Goal: Information Seeking & Learning: Learn about a topic

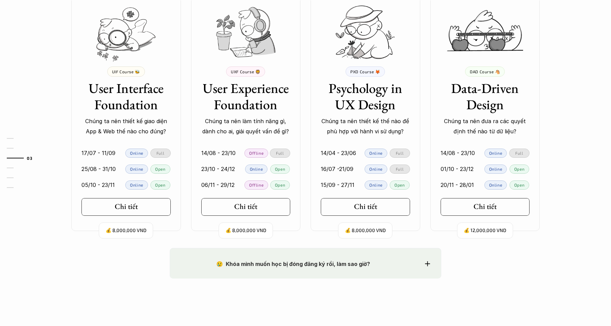
scroll to position [645, 0]
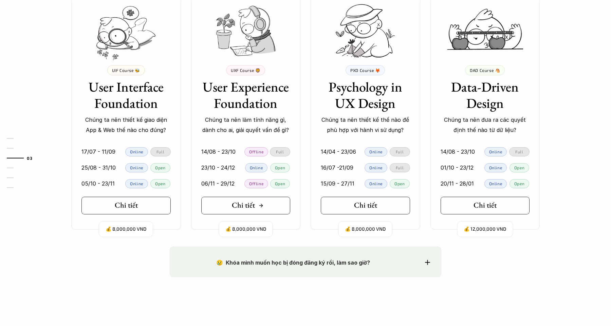
click at [242, 208] on h5 "Chi tiết" at bounding box center [243, 205] width 23 height 9
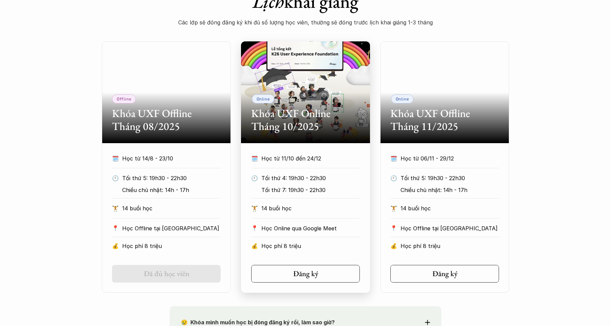
scroll to position [303, 0]
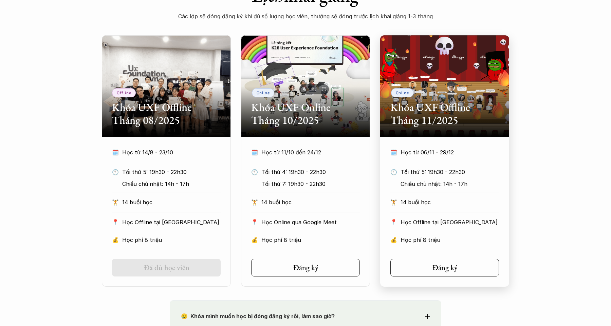
click at [421, 106] on h2 "Khóa UXF Offline Tháng 11/2025" at bounding box center [444, 114] width 109 height 26
click at [441, 111] on h2 "Khóa UXF Offline Tháng 11/2025" at bounding box center [444, 114] width 109 height 26
click at [442, 107] on h2 "Khóa UXF Offline Tháng 11/2025" at bounding box center [444, 114] width 109 height 26
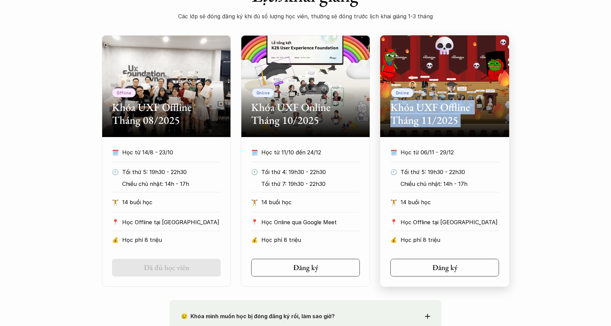
click at [442, 107] on h2 "Khóa UXF Offline Tháng 11/2025" at bounding box center [444, 114] width 109 height 26
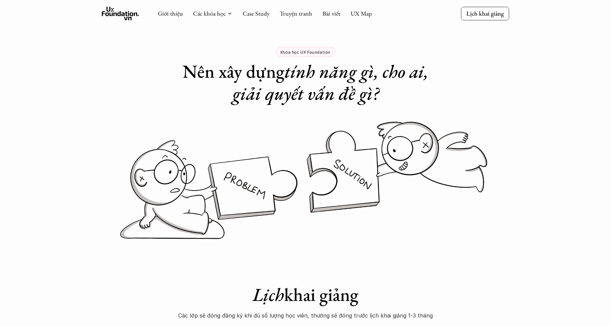
scroll to position [0, 0]
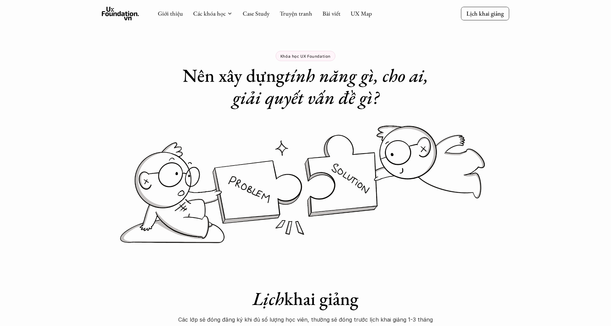
click at [126, 14] on use at bounding box center [120, 14] width 37 height 14
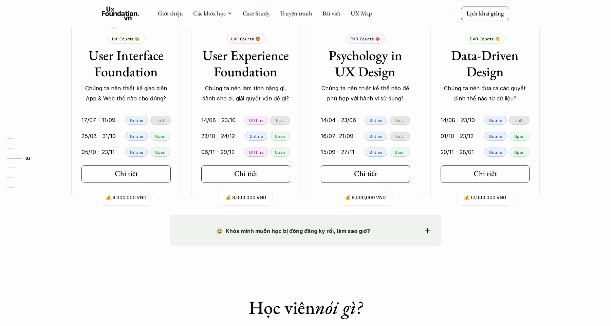
scroll to position [672, 0]
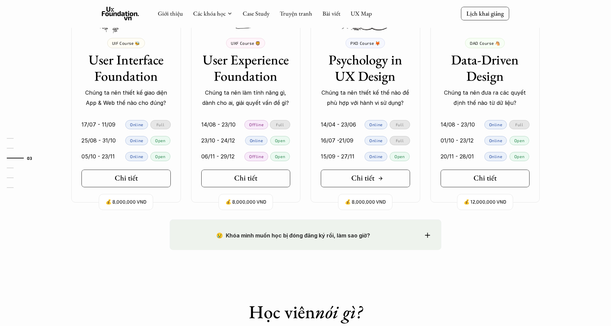
click at [379, 176] on icon at bounding box center [380, 178] width 5 height 5
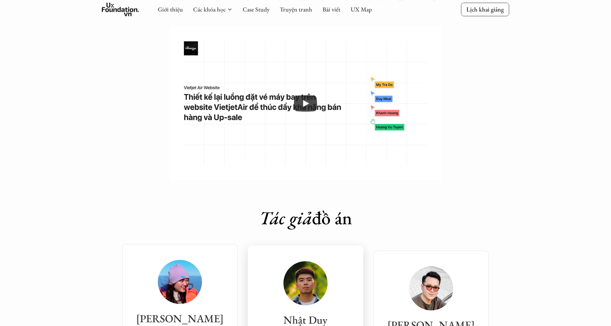
scroll to position [2087, 0]
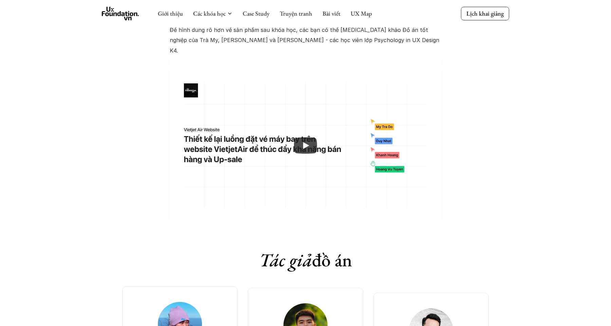
click at [125, 20] on icon at bounding box center [120, 14] width 37 height 14
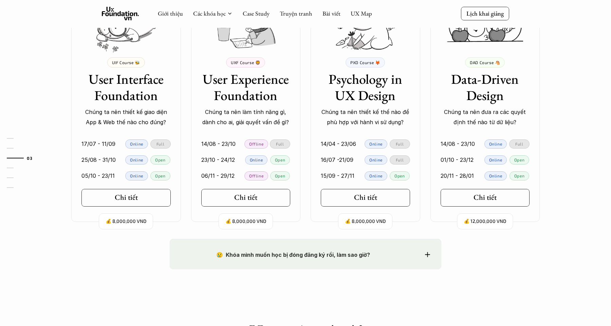
scroll to position [652, 0]
click at [253, 203] on link "Chi tiết" at bounding box center [245, 198] width 89 height 18
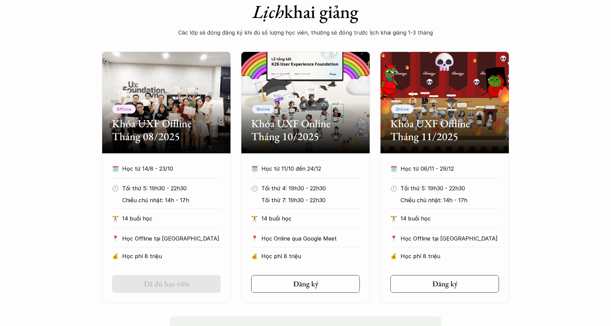
scroll to position [290, 0]
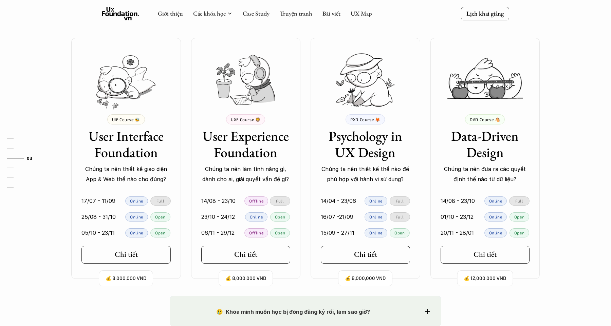
scroll to position [583, 0]
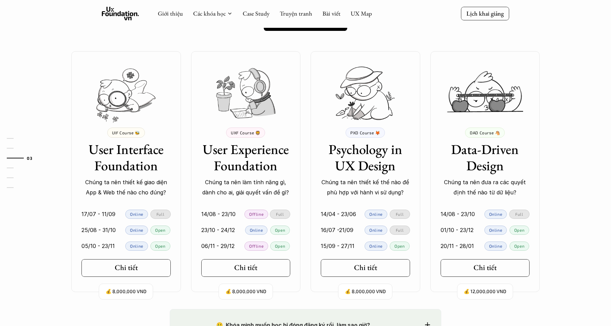
click at [422, 251] on div "💰 8,000,000 VND UIF Course 🐝 User Interface Foundation Chúng ta nên thiết kế gi…" at bounding box center [305, 171] width 489 height 241
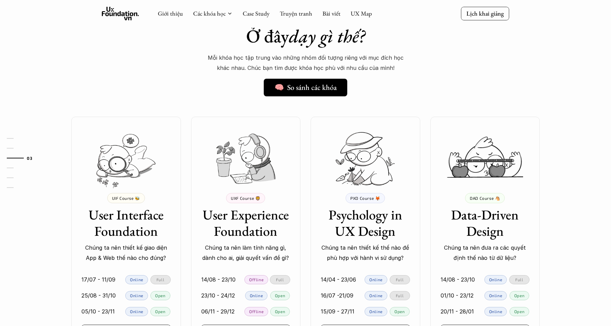
scroll to position [516, 0]
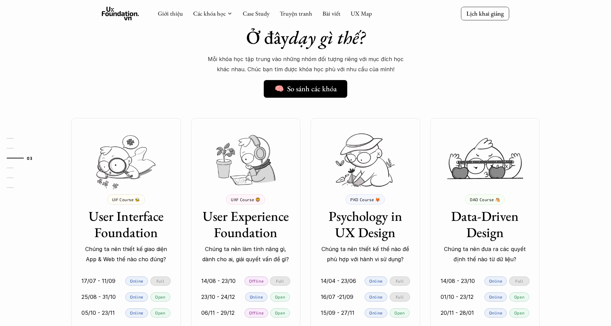
click at [458, 92] on div "Ở đây dạy gì thế? 🧠 So sánh các khóa Mỗi khóa học tập trung vào những nhóm đối …" at bounding box center [305, 193] width 489 height 366
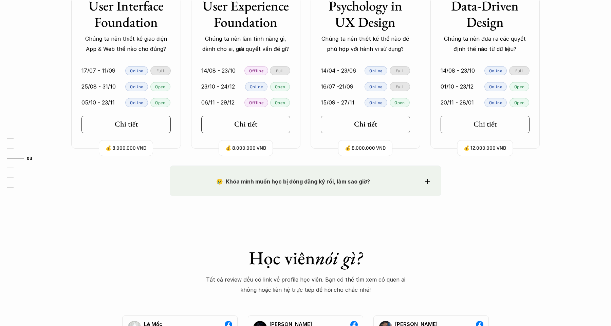
scroll to position [726, 0]
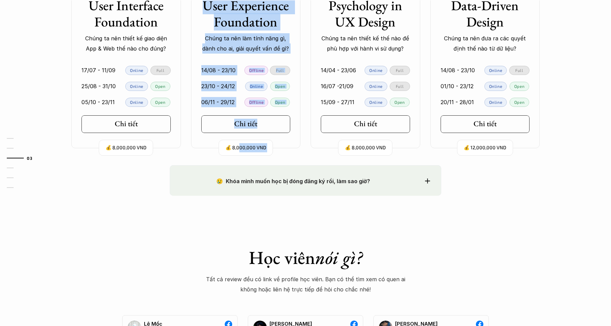
drag, startPoint x: 239, startPoint y: 144, endPoint x: 235, endPoint y: 156, distance: 12.6
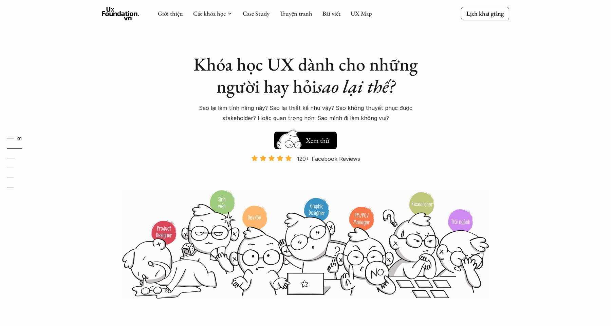
scroll to position [0, 0]
